Goal: Task Accomplishment & Management: Use online tool/utility

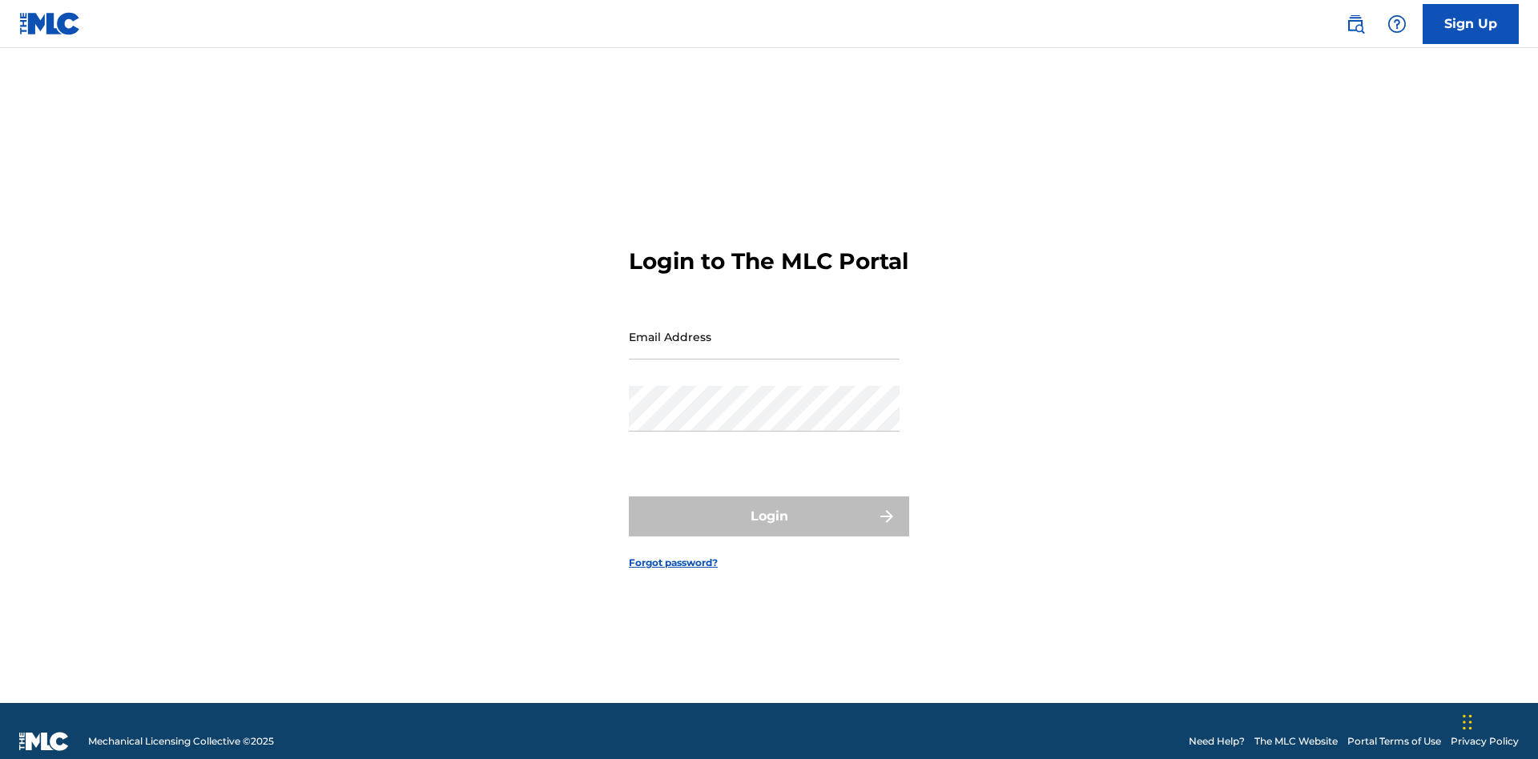
scroll to position [21, 0]
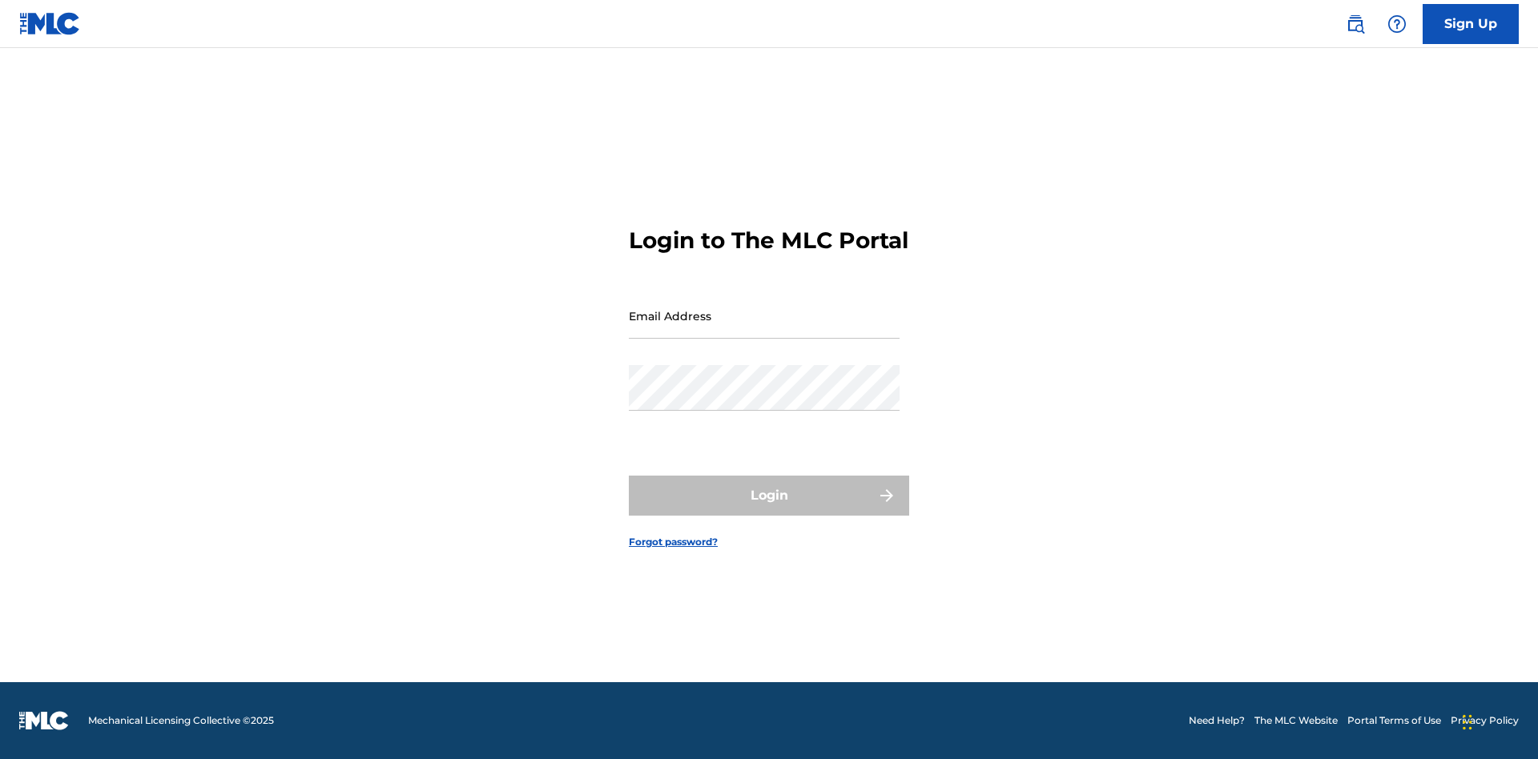
click at [764, 329] on input "Email Address" at bounding box center [764, 316] width 271 height 46
type input "Duke.McTesterson@gmail.com"
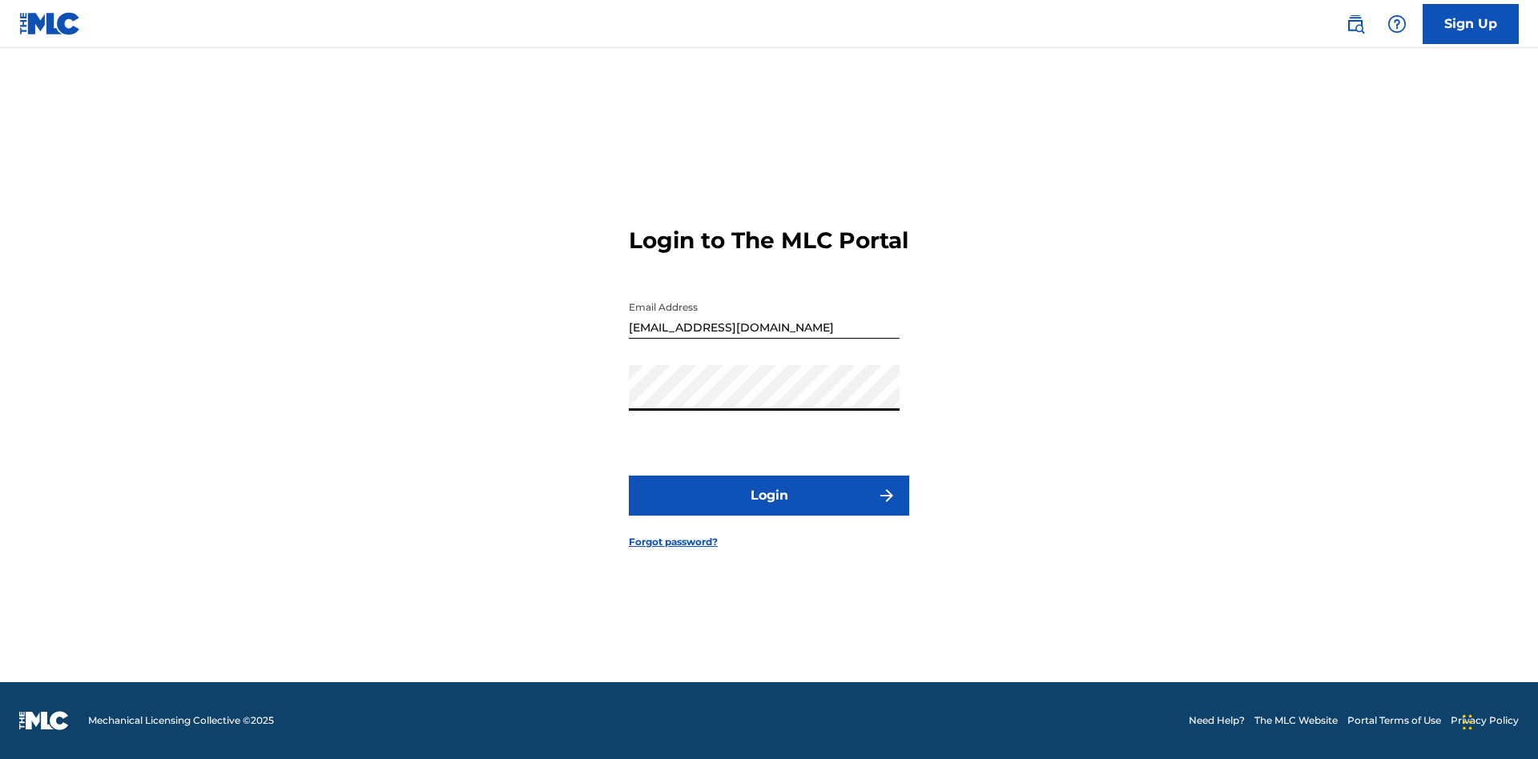
click at [769, 509] on button "Login" at bounding box center [769, 496] width 280 height 40
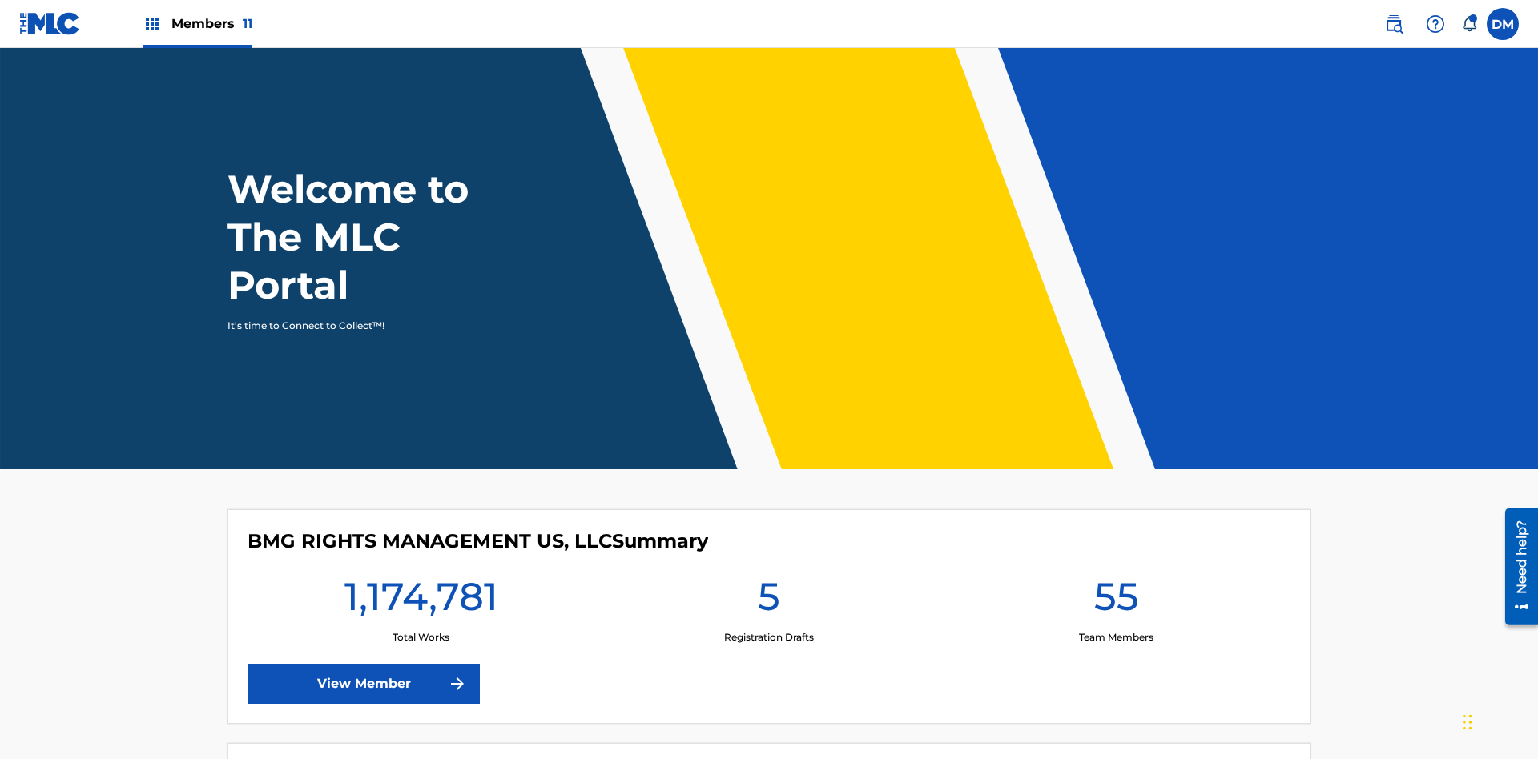
scroll to position [69, 0]
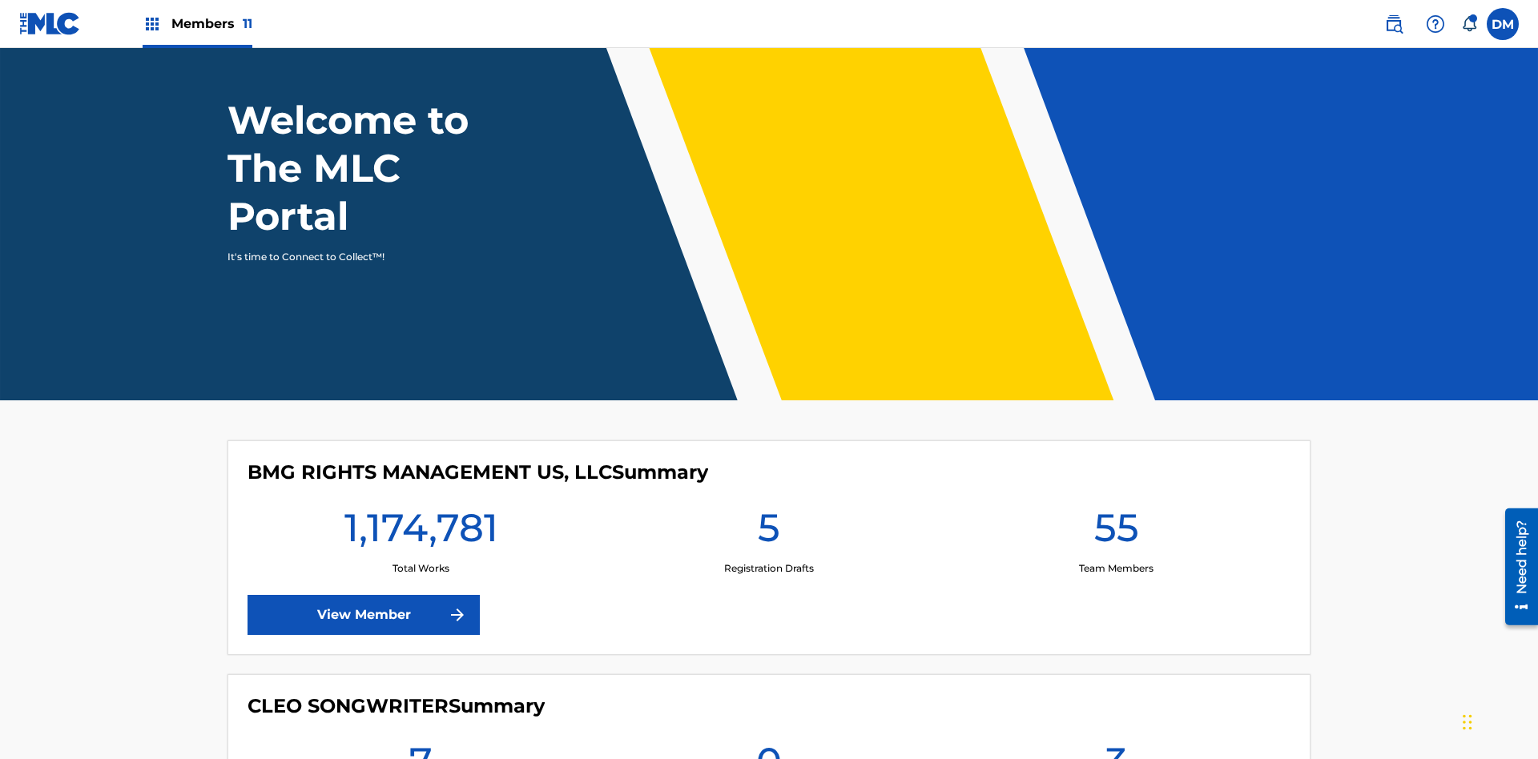
click at [197, 23] on span "Members 11" at bounding box center [211, 23] width 81 height 18
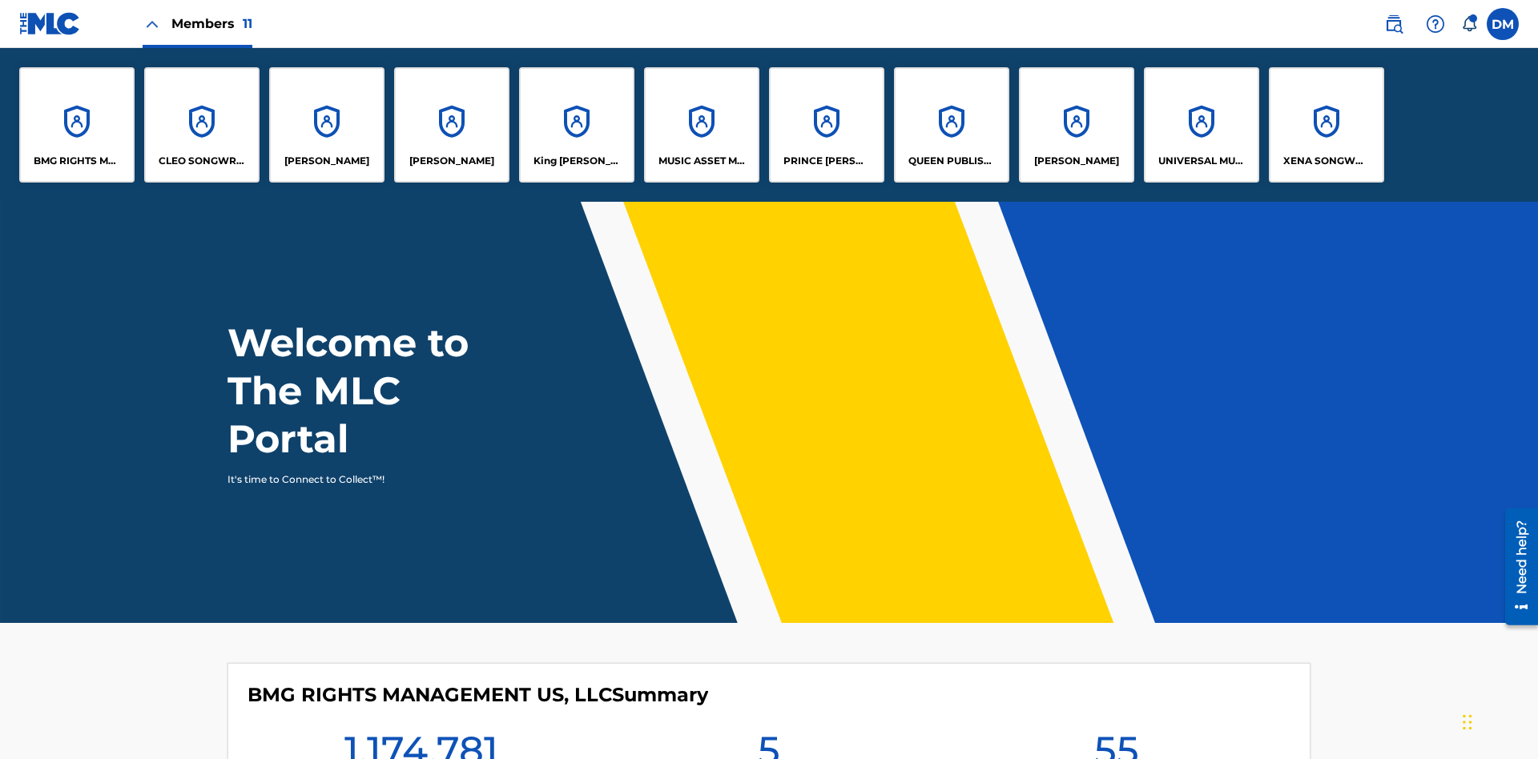
scroll to position [58, 0]
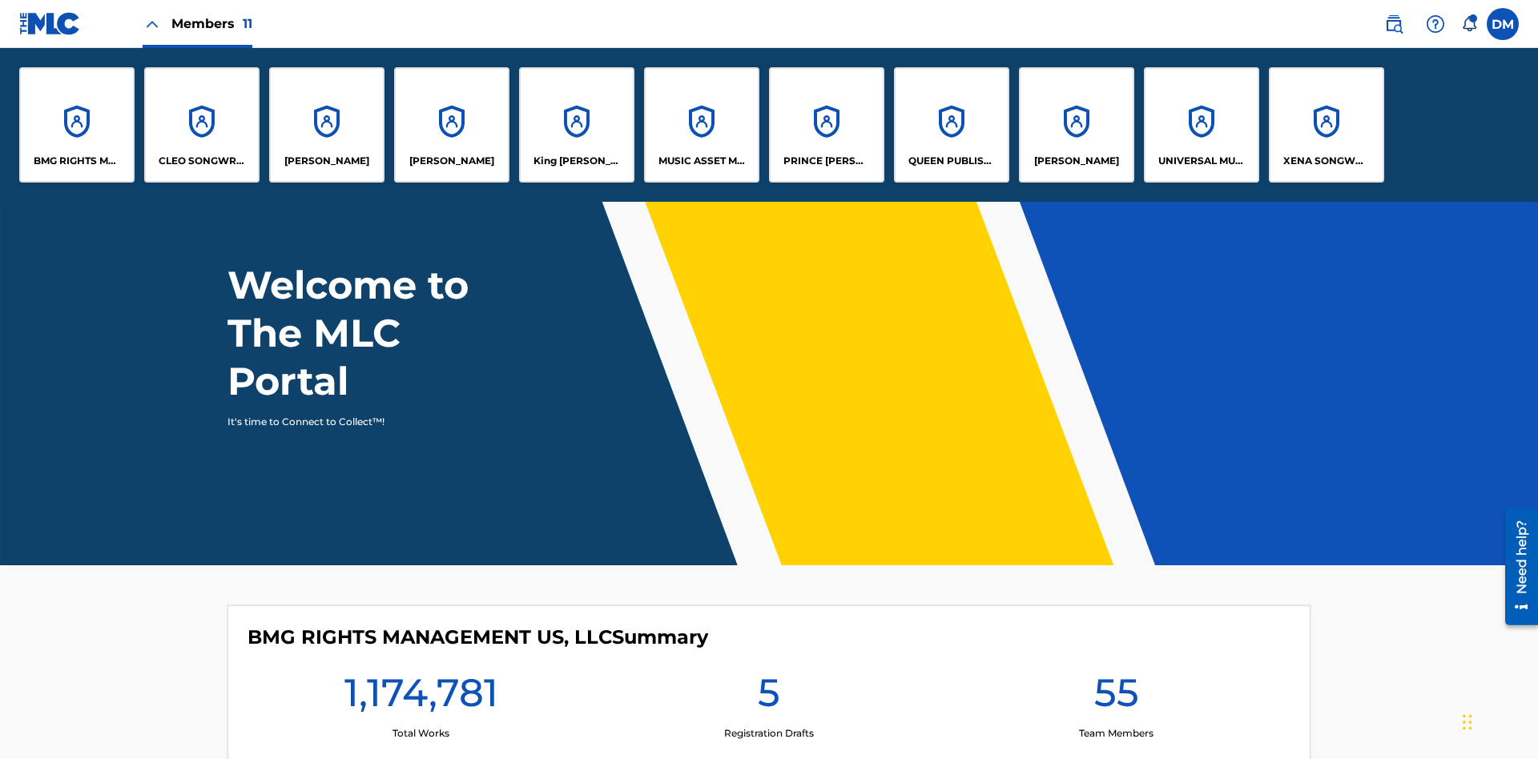
click at [77, 161] on p "BMG RIGHTS MANAGEMENT US, LLC" at bounding box center [77, 161] width 87 height 14
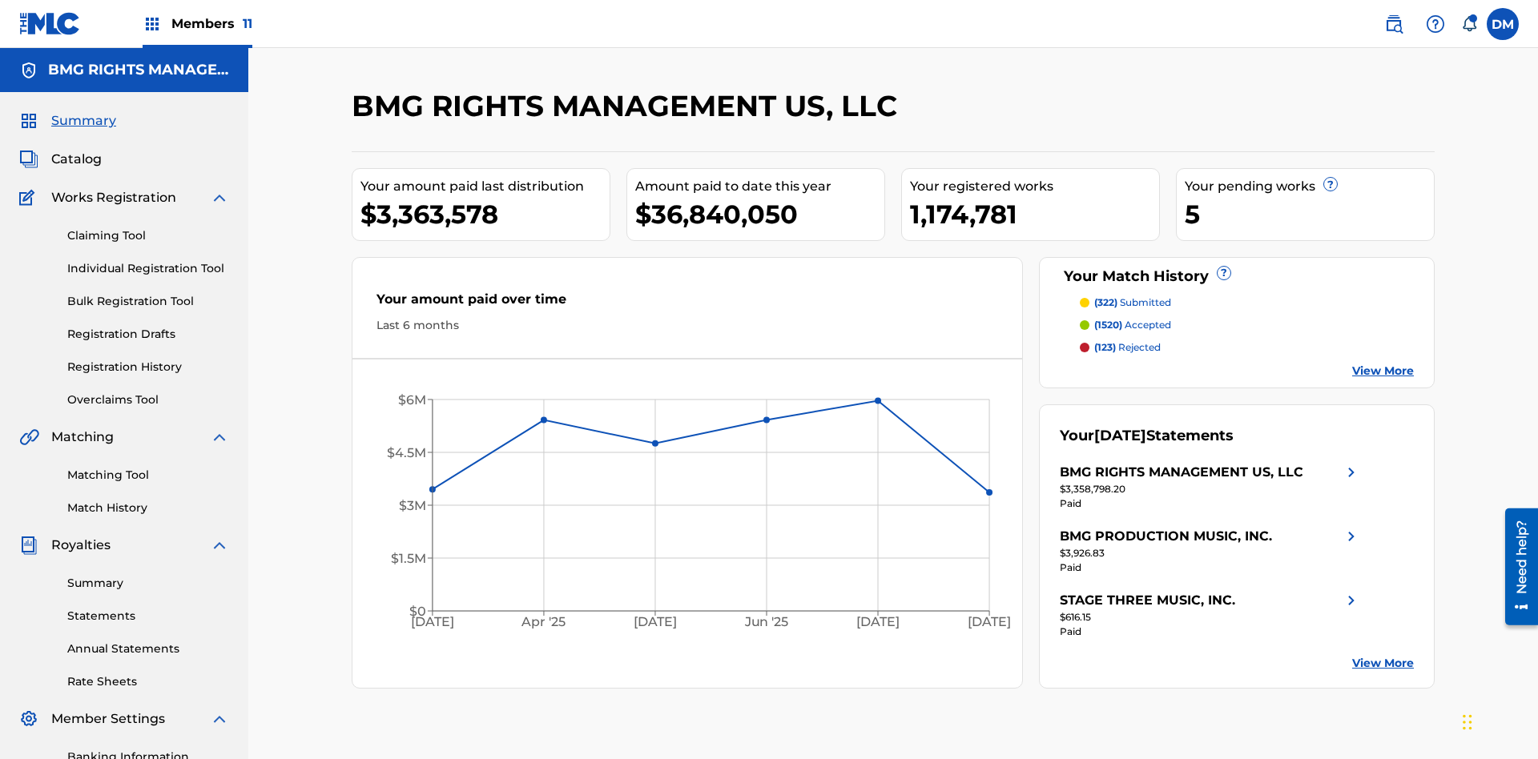
click at [148, 392] on link "Overclaims Tool" at bounding box center [148, 400] width 162 height 17
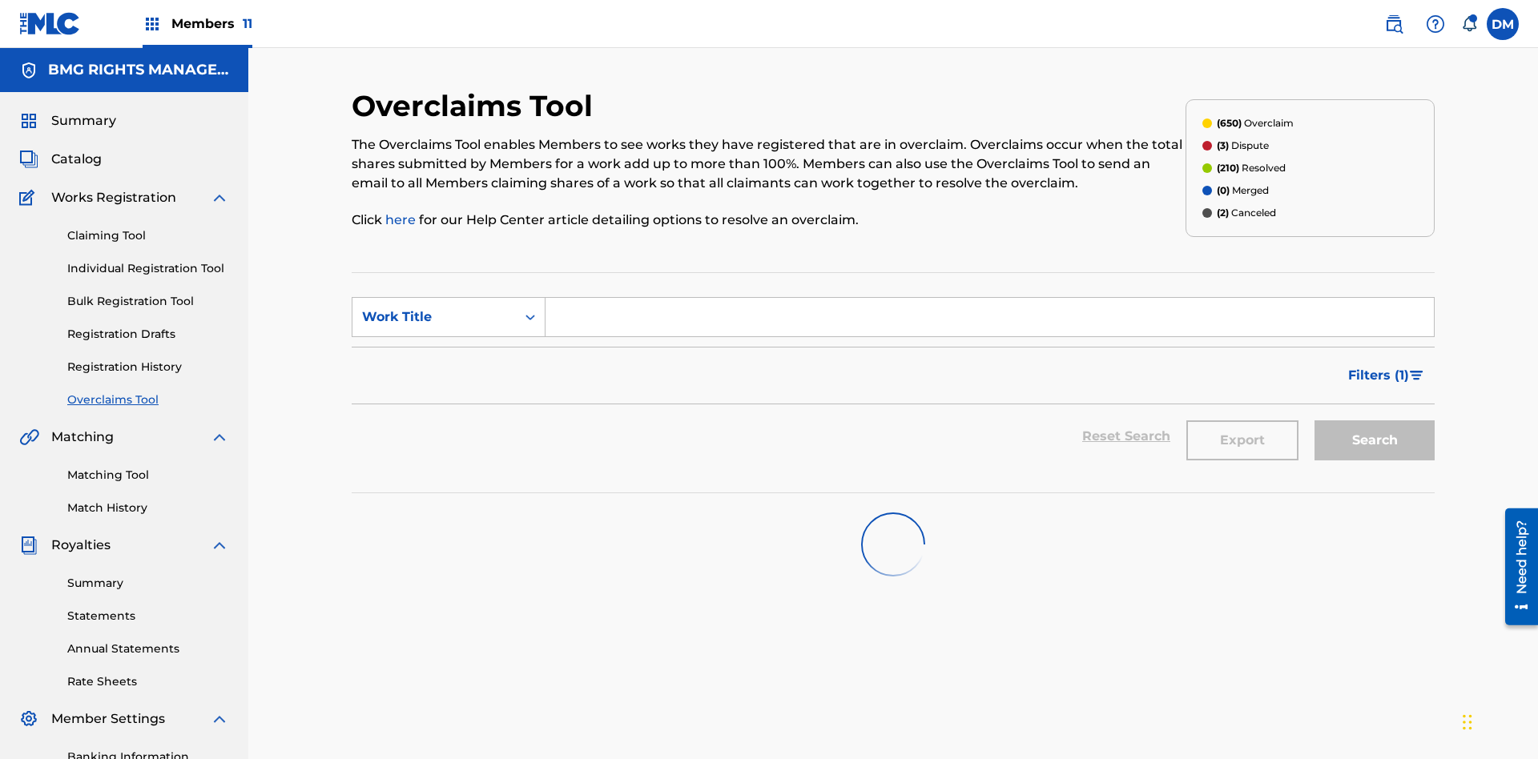
scroll to position [206, 0]
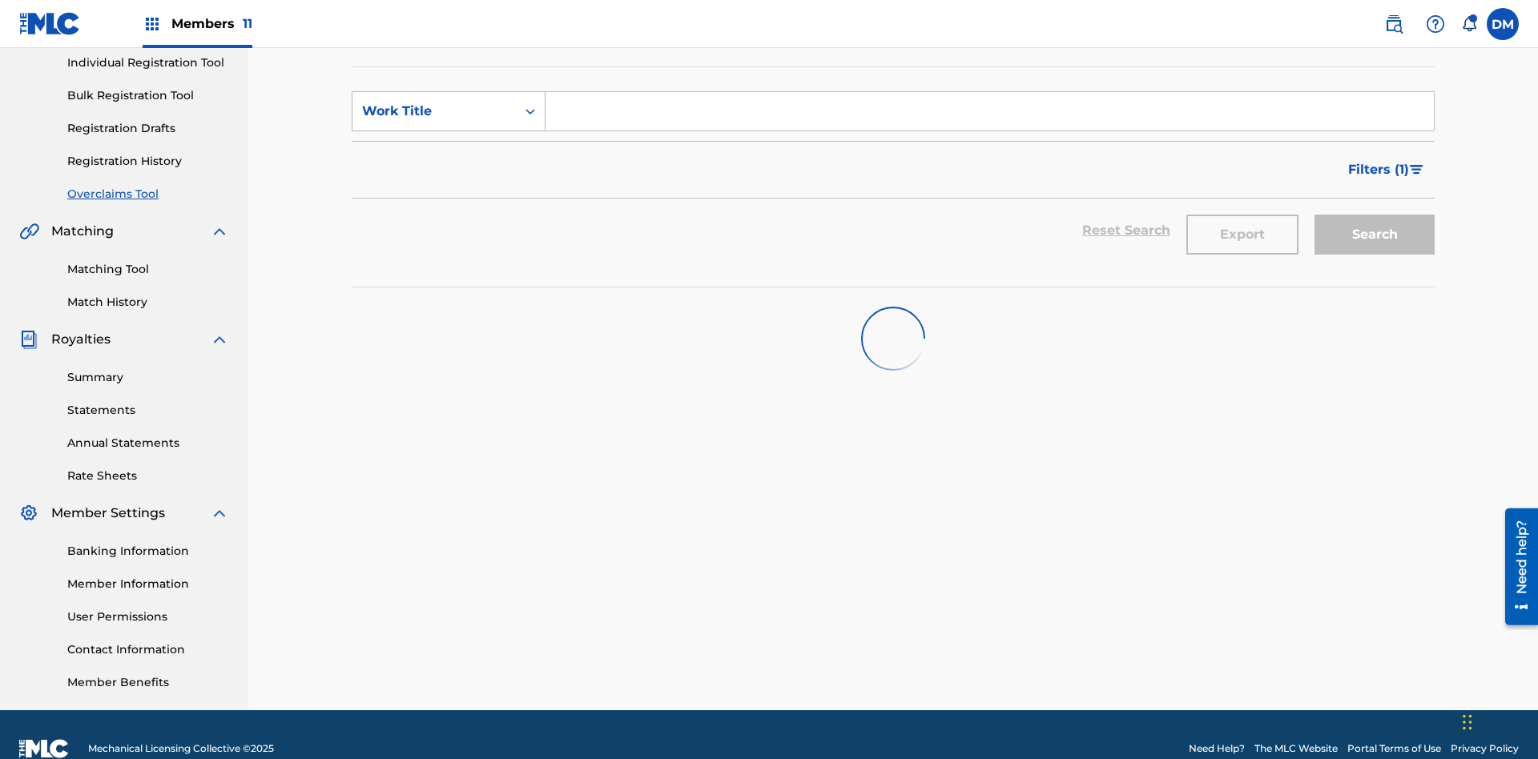
click at [434, 111] on div "Work Title" at bounding box center [434, 111] width 144 height 19
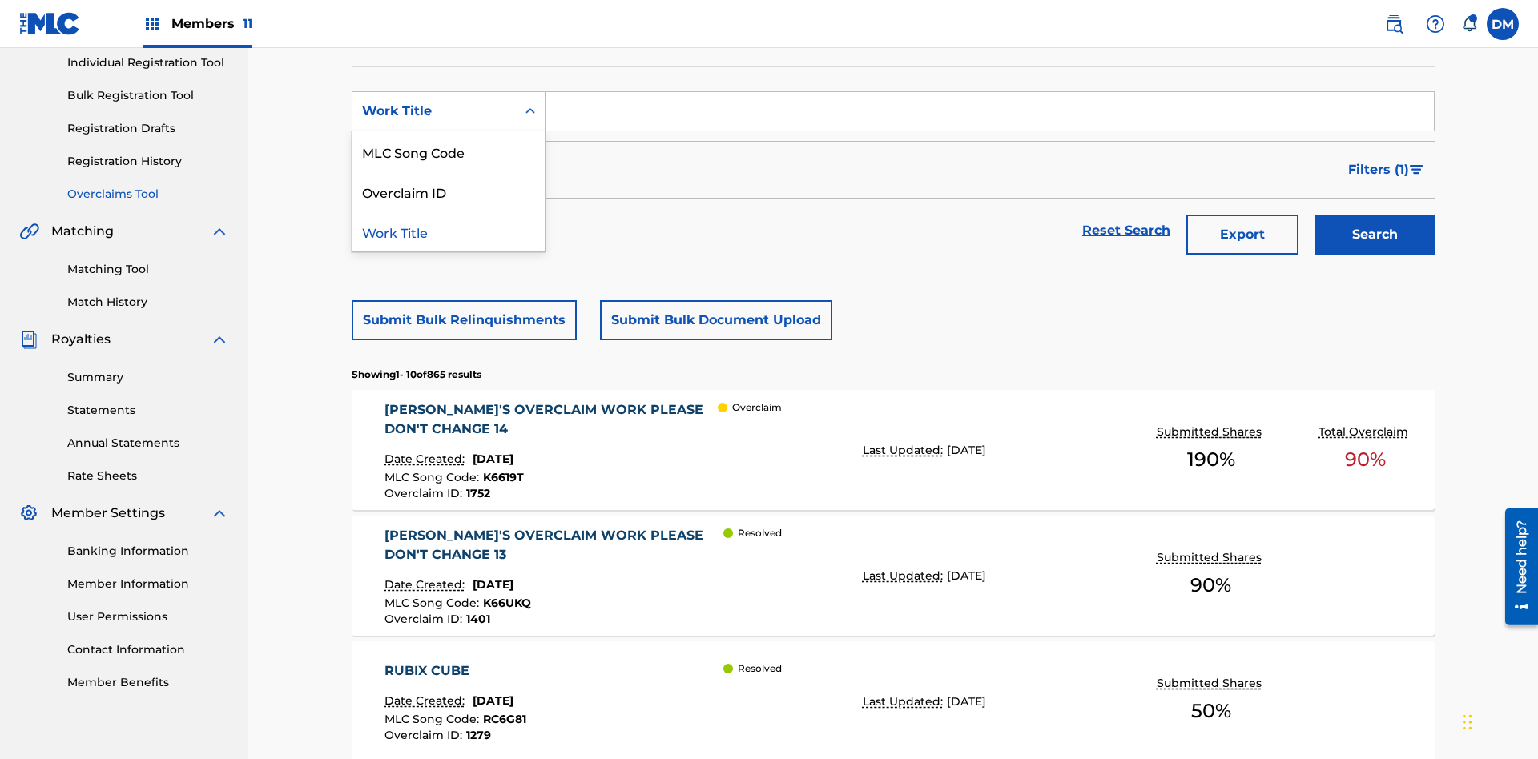
click at [449, 151] on div "MLC Song Code" at bounding box center [448, 151] width 192 height 40
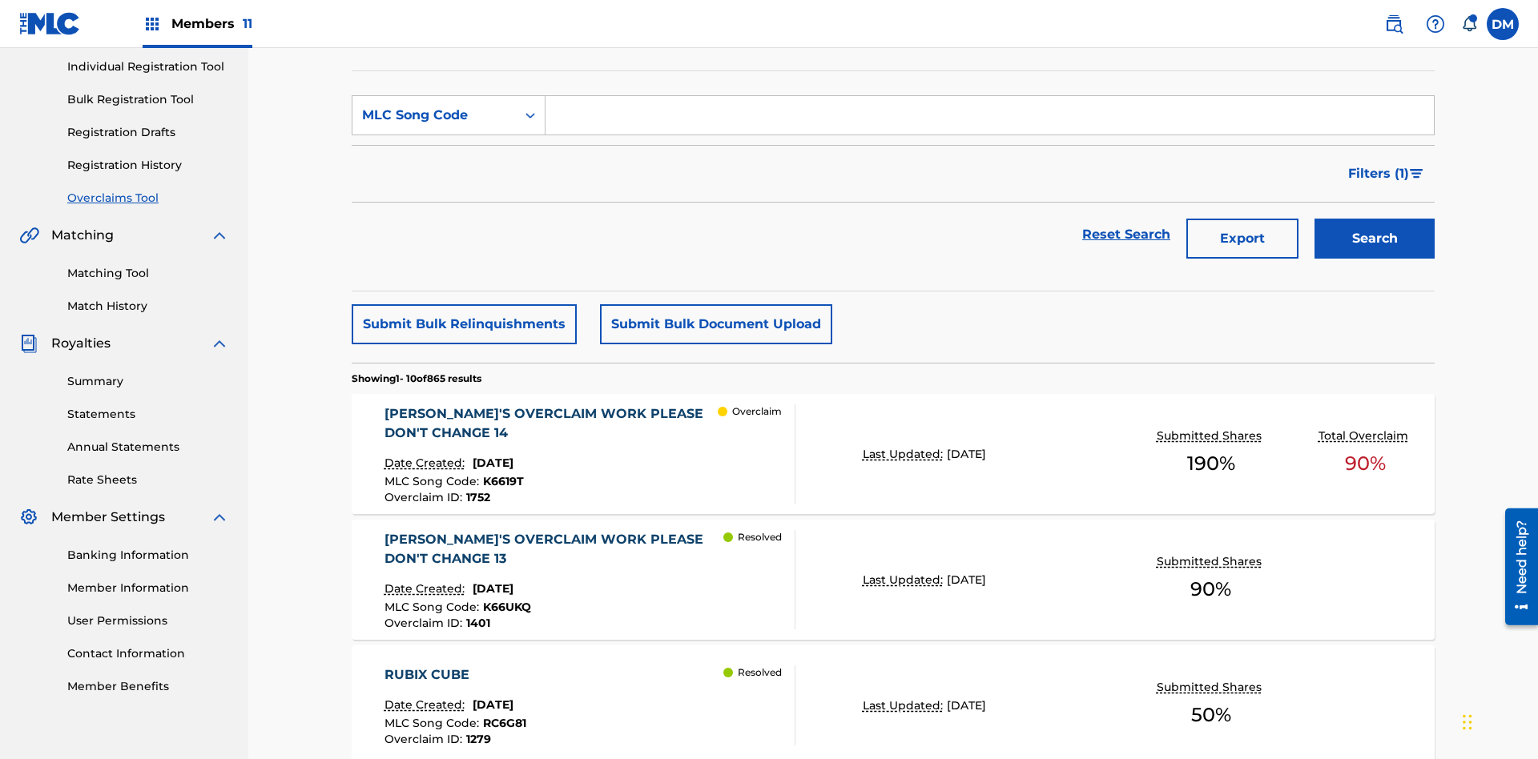
click at [989, 115] on input "Search Form" at bounding box center [989, 115] width 888 height 38
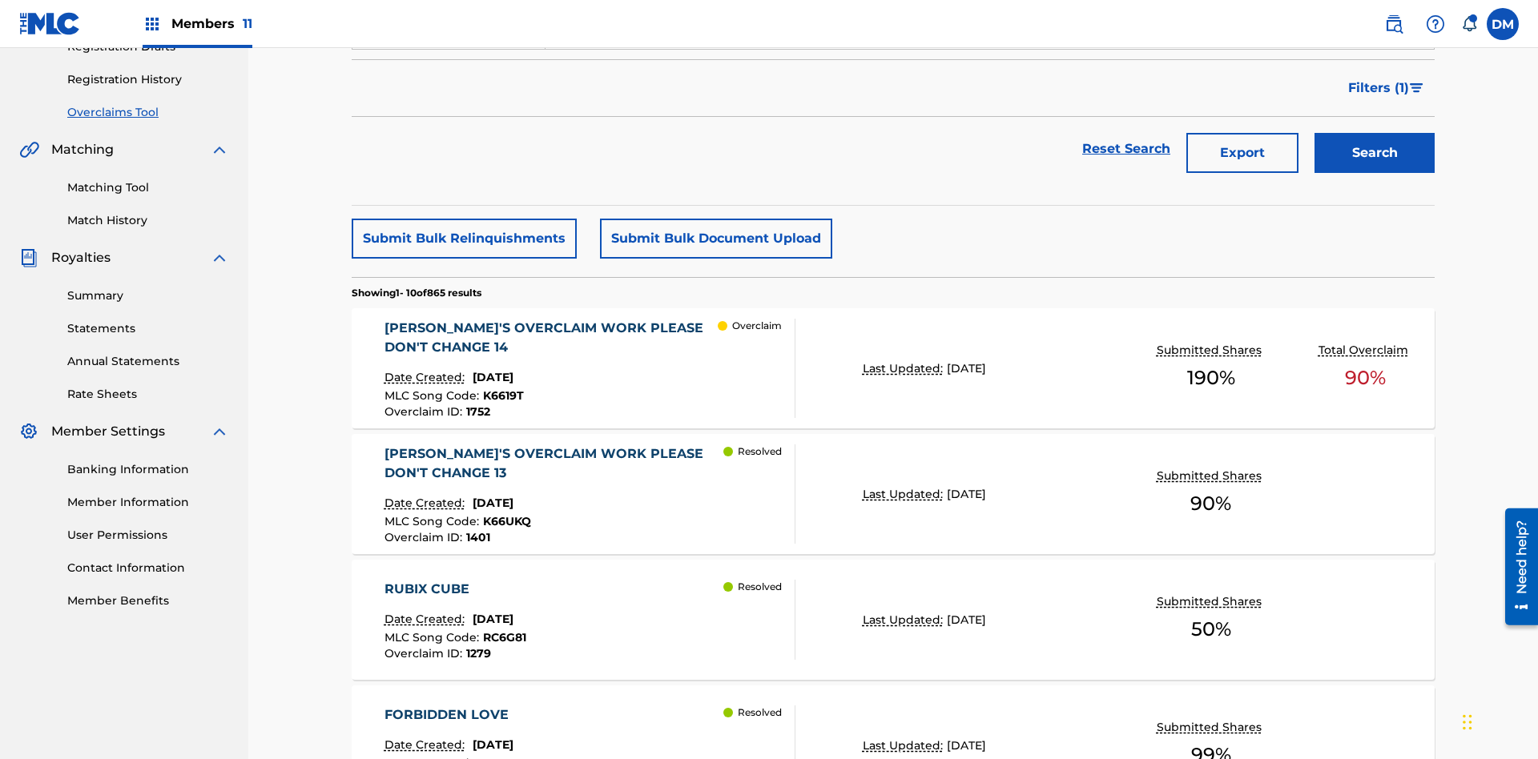
type input "K6619T"
click at [1374, 135] on button "Search" at bounding box center [1374, 155] width 120 height 40
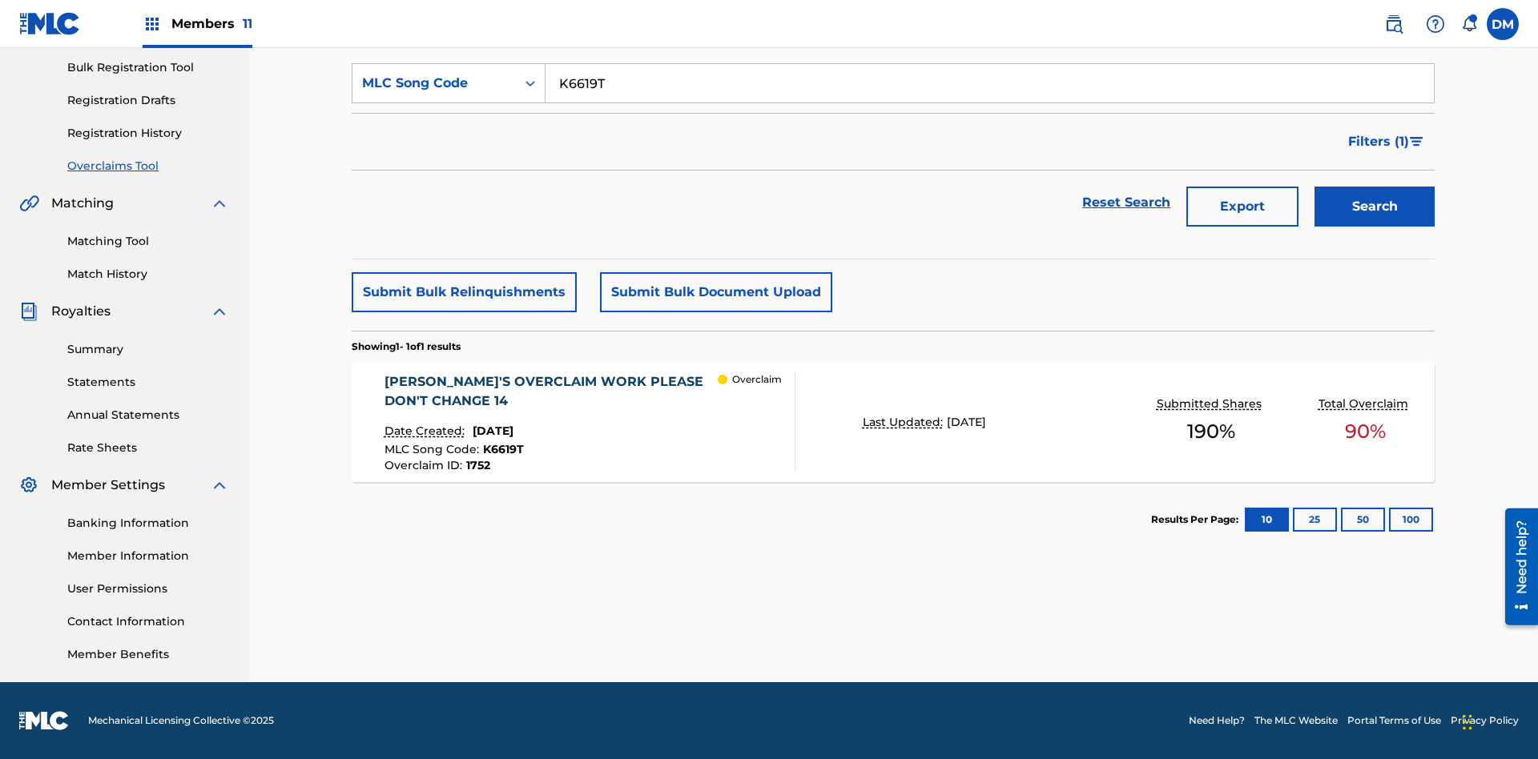
click at [477, 465] on span "1752" at bounding box center [478, 465] width 24 height 14
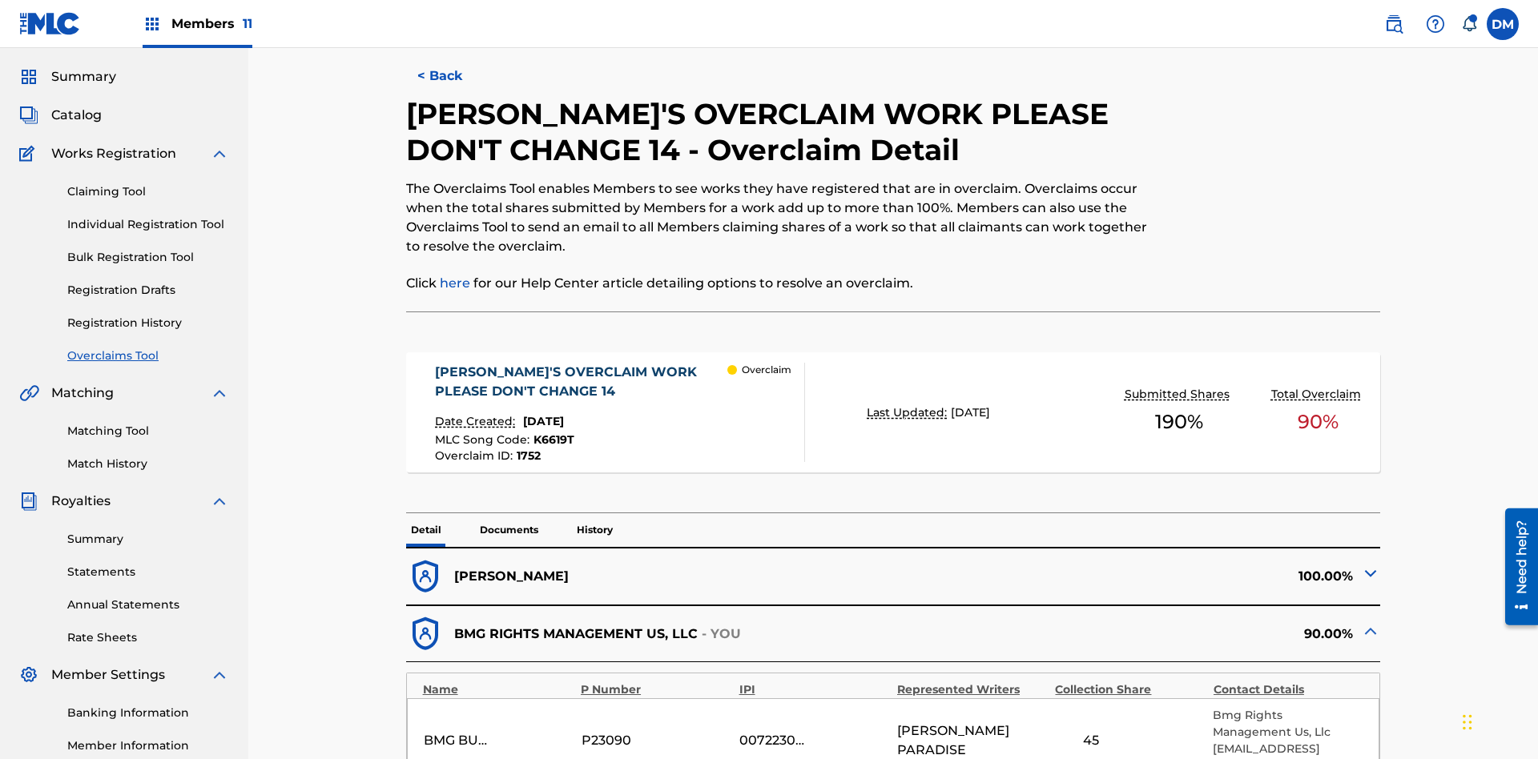
scroll to position [593, 0]
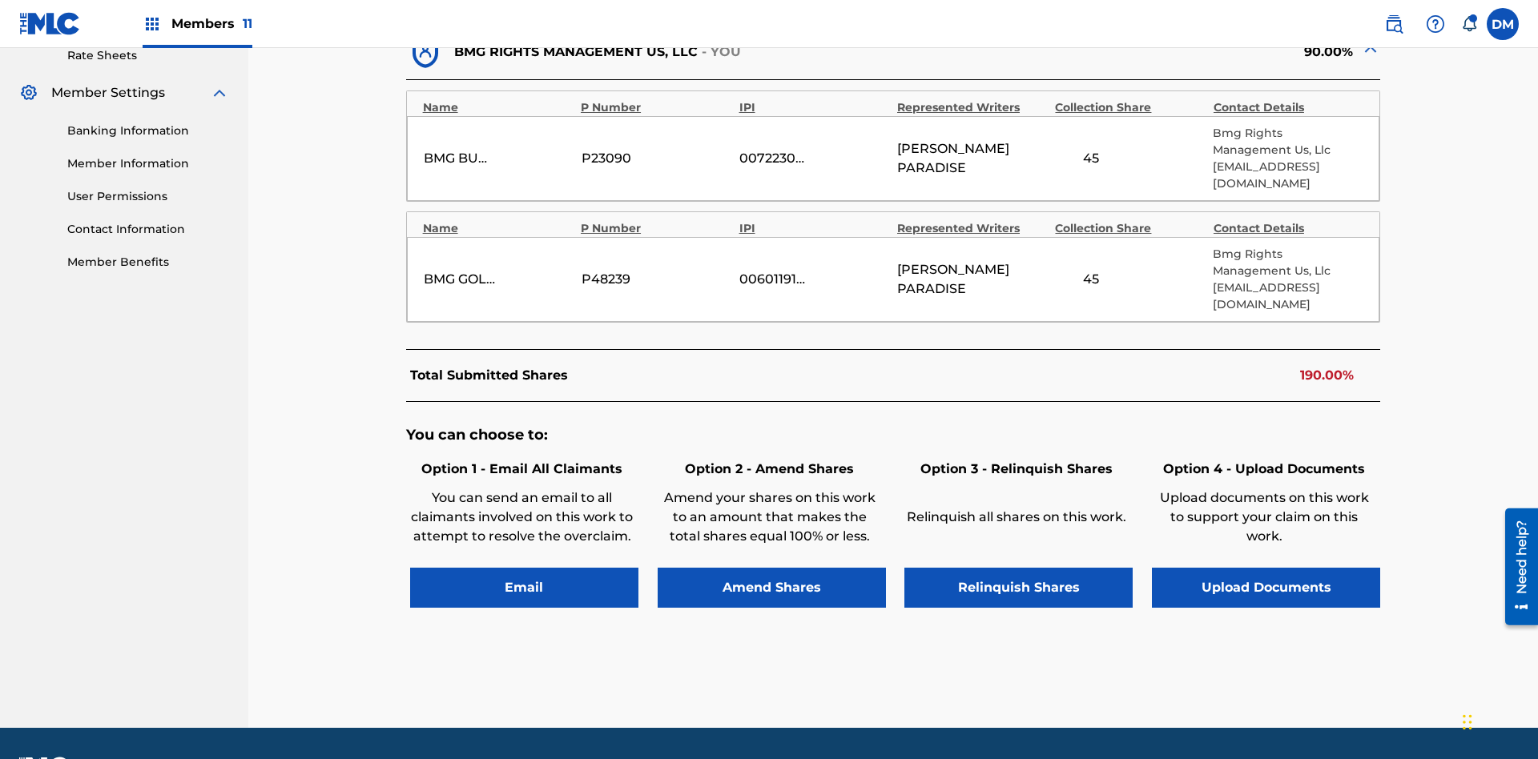
click at [771, 568] on button "Amend Shares" at bounding box center [772, 588] width 228 height 40
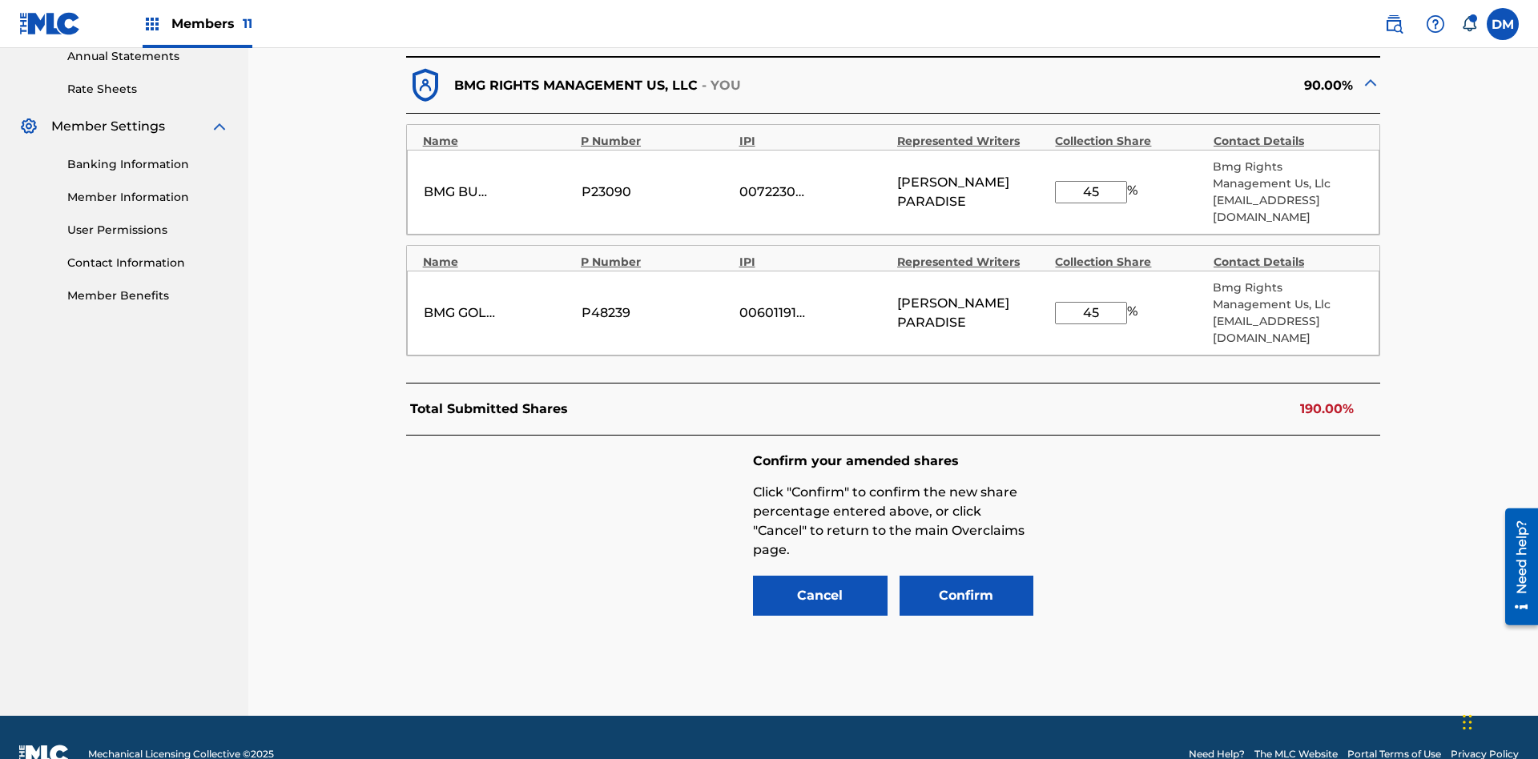
click at [1091, 183] on input "45" at bounding box center [1091, 192] width 72 height 22
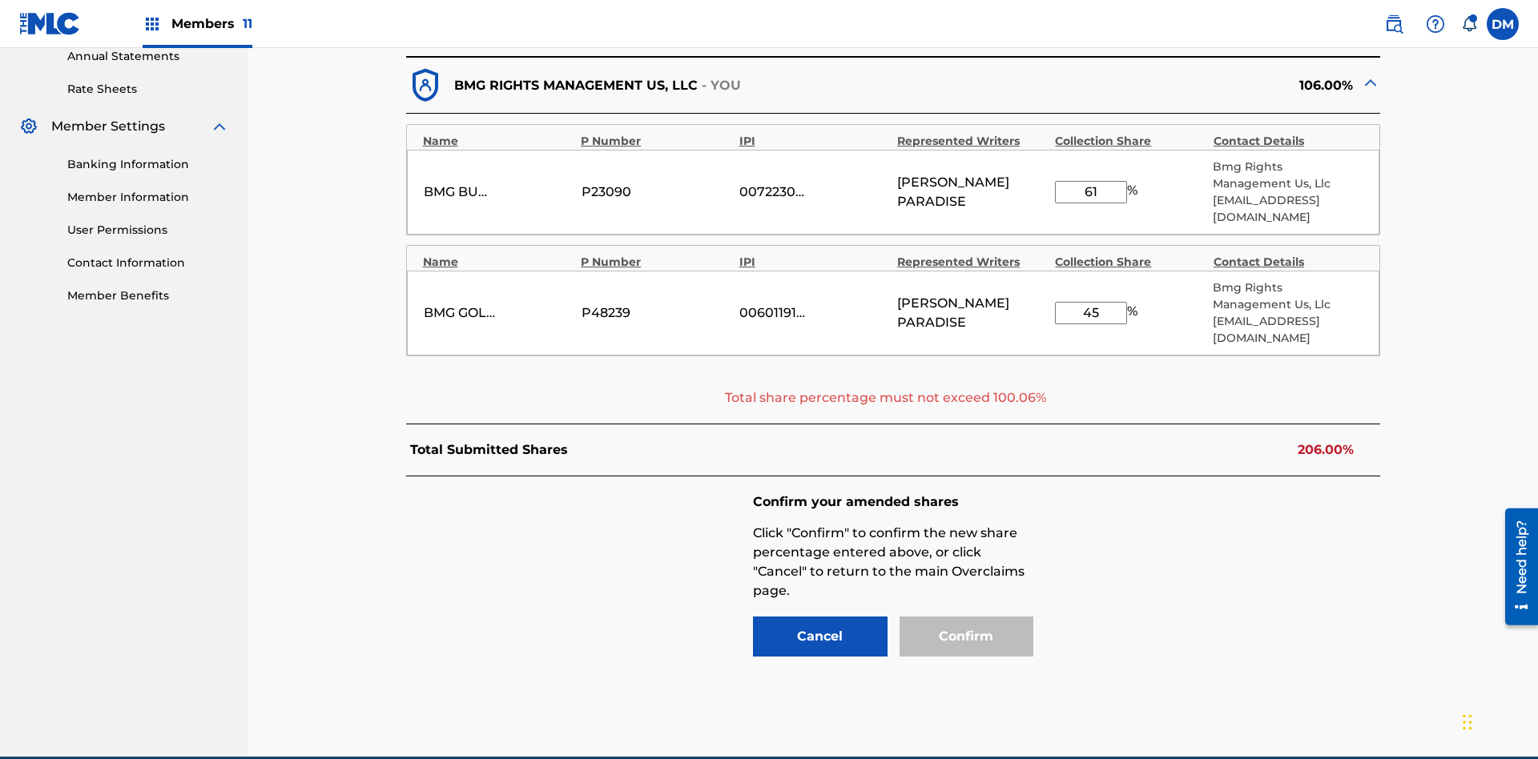
scroll to position [634, 0]
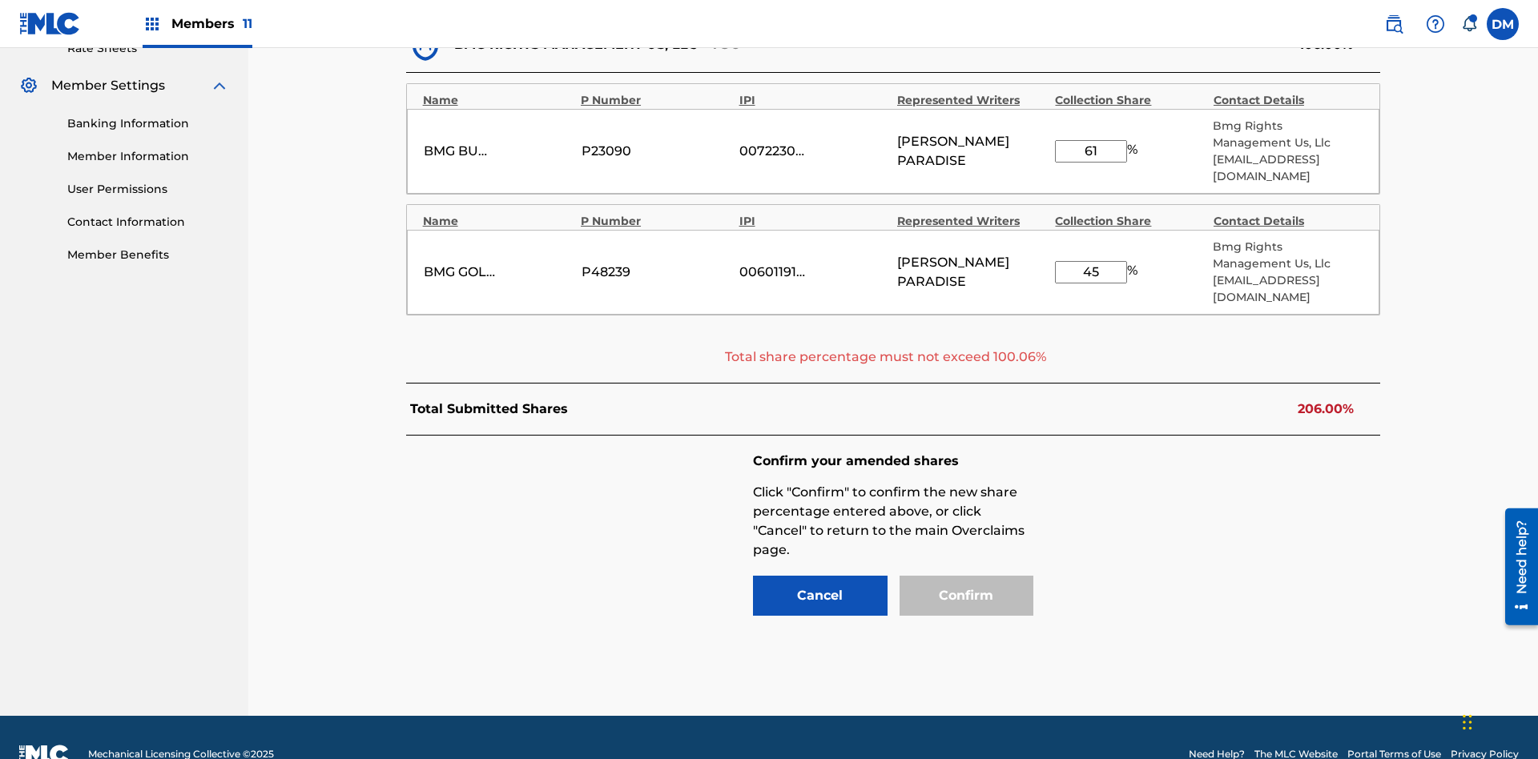
type input "61"
click at [1091, 261] on input "45" at bounding box center [1091, 272] width 72 height 22
type input "68"
click at [1091, 143] on input "61" at bounding box center [1091, 151] width 72 height 22
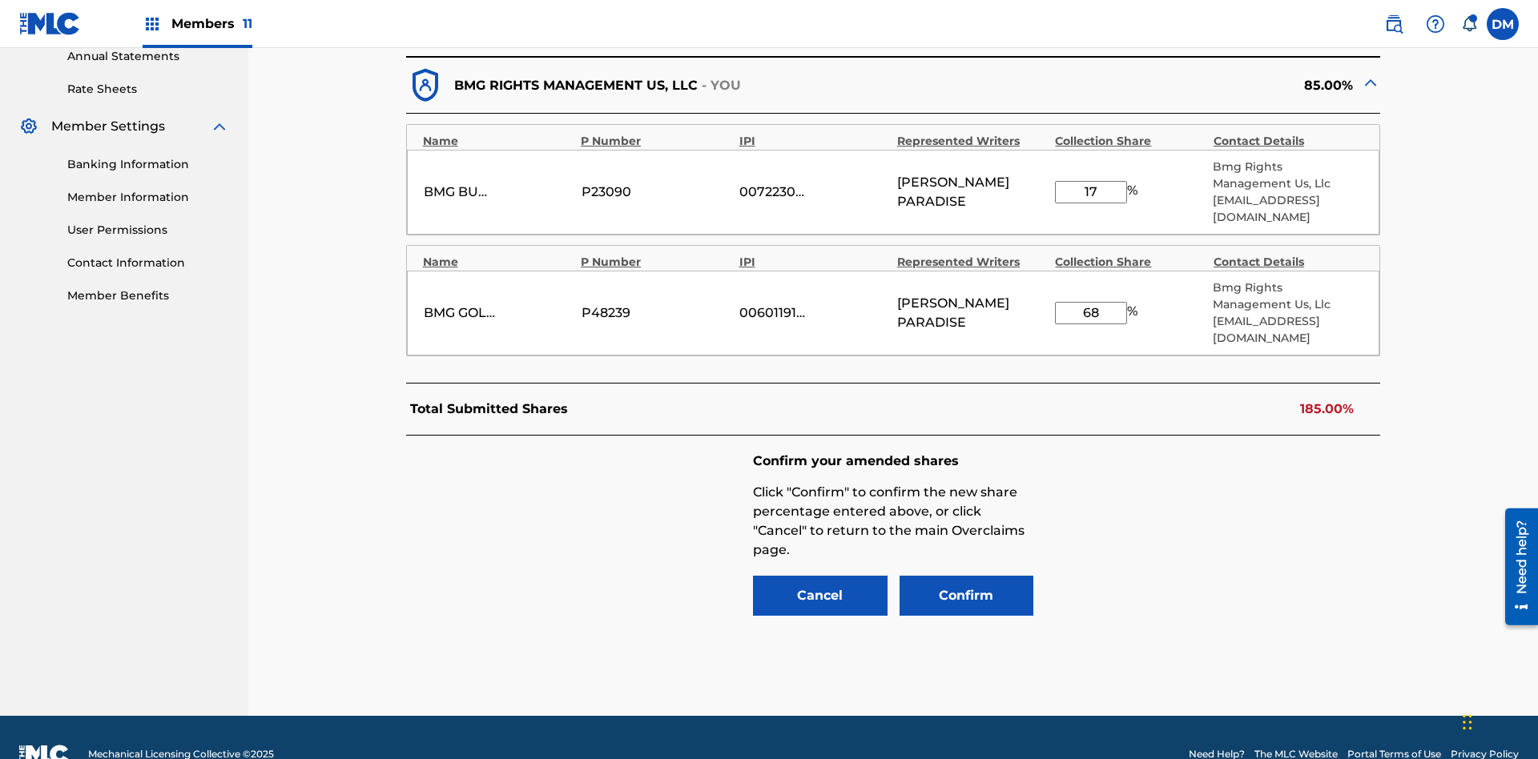
type input "17"
click at [1091, 302] on input "68" at bounding box center [1091, 313] width 72 height 22
type input "41"
click at [966, 576] on button "Confirm" at bounding box center [966, 596] width 135 height 40
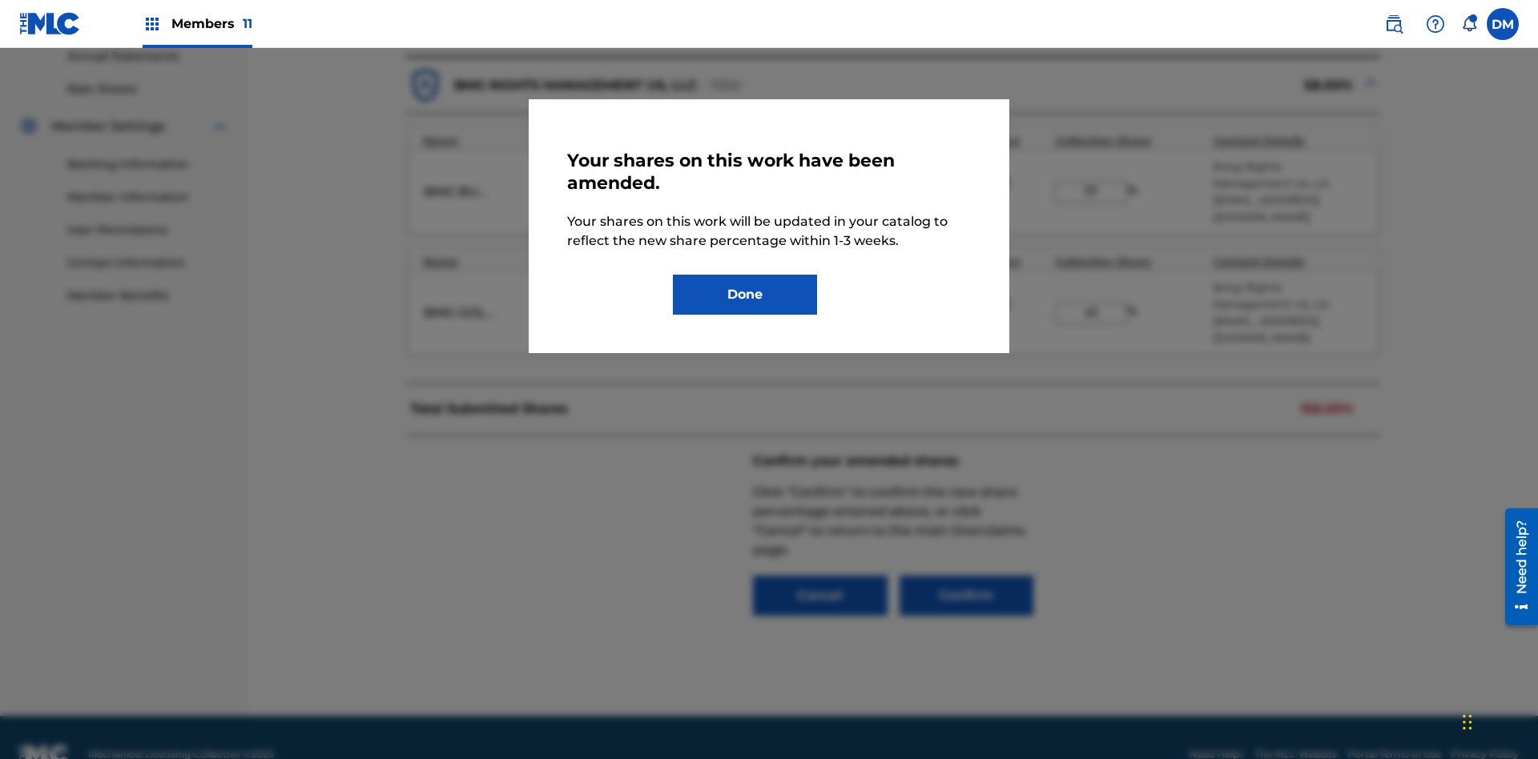
click at [745, 295] on button "Done" at bounding box center [745, 295] width 144 height 40
